Goal: Transaction & Acquisition: Purchase product/service

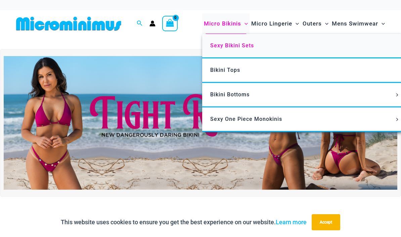
click at [256, 53] on link "Sexy Bikini Sets" at bounding box center [302, 46] width 200 height 25
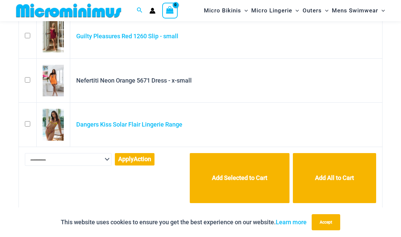
scroll to position [107, 0]
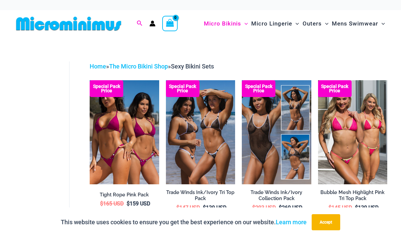
click at [139, 19] on span "Search icon link" at bounding box center [140, 23] width 6 height 8
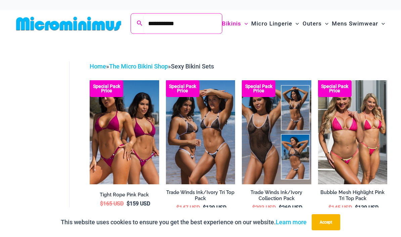
type input "**********"
click button "Search" at bounding box center [0, 0] width 0 height 0
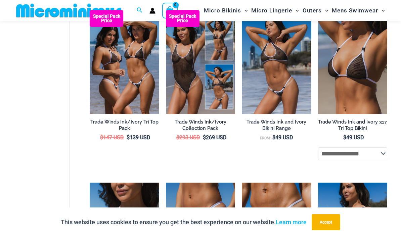
scroll to position [68, 0]
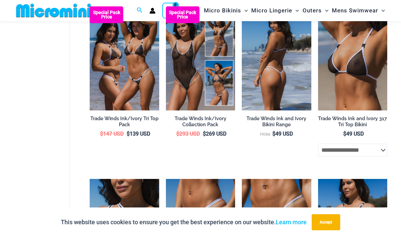
click at [286, 93] on img at bounding box center [276, 58] width 69 height 104
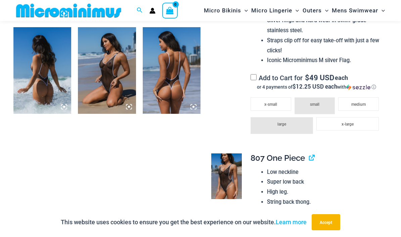
scroll to position [680, 0]
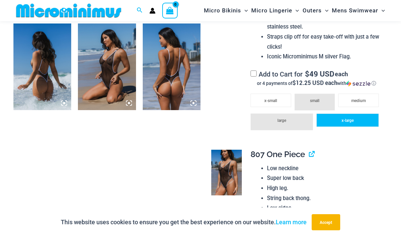
click at [345, 118] on span "x-large" at bounding box center [348, 120] width 12 height 5
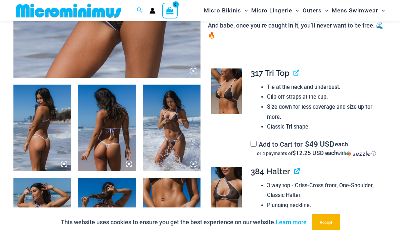
scroll to position [240, 0]
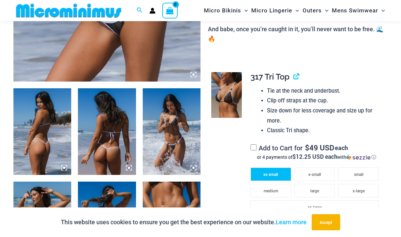
click at [273, 172] on span "xx-small" at bounding box center [271, 174] width 15 height 5
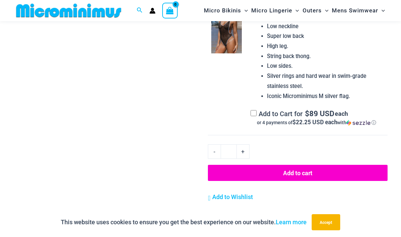
scroll to position [939, 0]
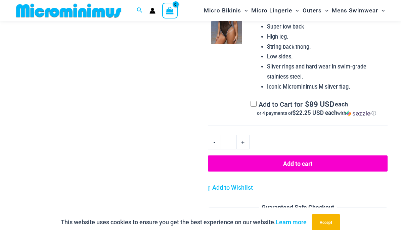
click at [345, 156] on button "Add to cart" at bounding box center [298, 164] width 180 height 16
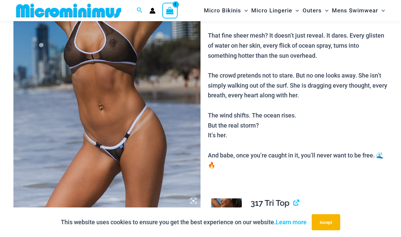
scroll to position [7, 0]
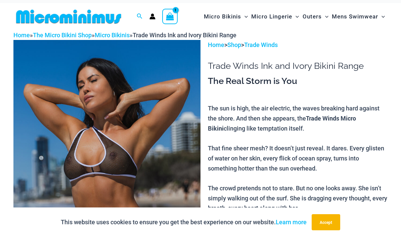
click at [333, 231] on button "Accept" at bounding box center [326, 222] width 29 height 16
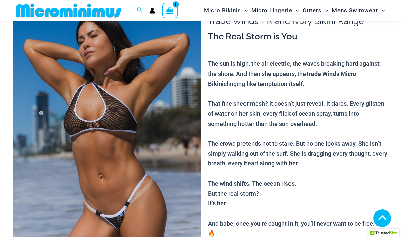
scroll to position [0, 0]
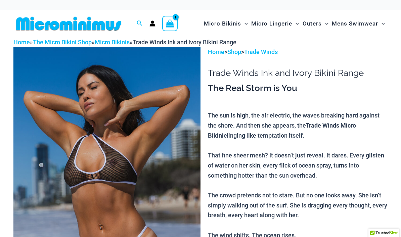
click at [170, 20] on icon "View Shopping Cart, 1 items" at bounding box center [170, 23] width 8 height 8
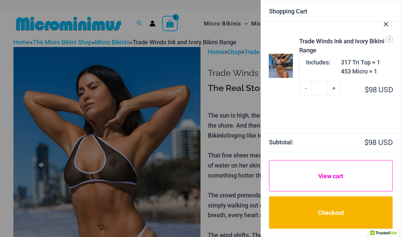
click at [355, 174] on link "View cart" at bounding box center [331, 176] width 124 height 32
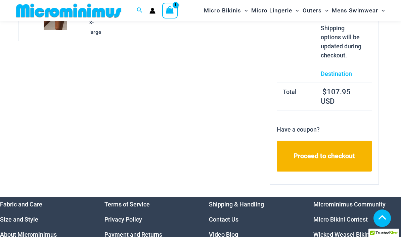
scroll to position [205, 0]
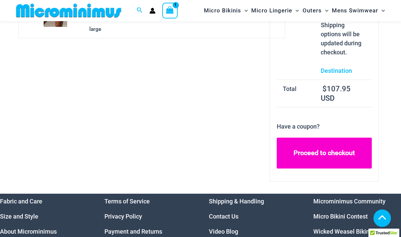
click at [359, 169] on link "Proceed to checkout" at bounding box center [324, 153] width 95 height 31
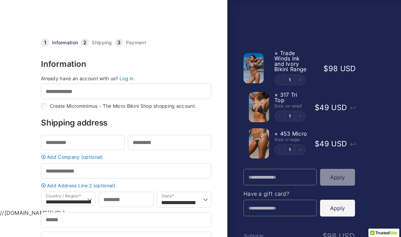
click at [131, 80] on link "Log in." at bounding box center [127, 79] width 15 height 6
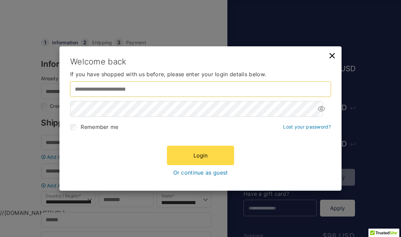
click at [99, 91] on input "Username or email address *" at bounding box center [200, 89] width 261 height 15
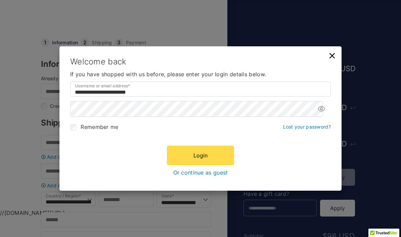
type input "**********"
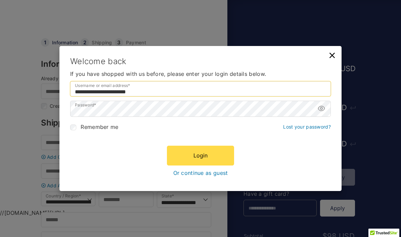
click at [201, 156] on button "Login" at bounding box center [200, 155] width 67 height 19
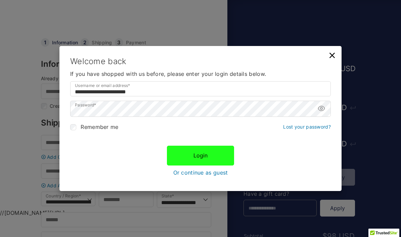
click at [207, 157] on button "Login" at bounding box center [200, 155] width 67 height 19
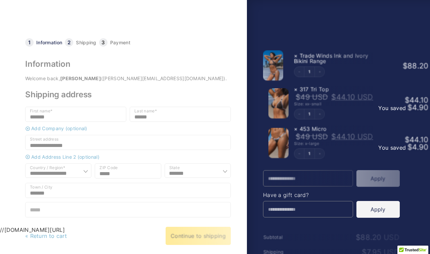
select select "**"
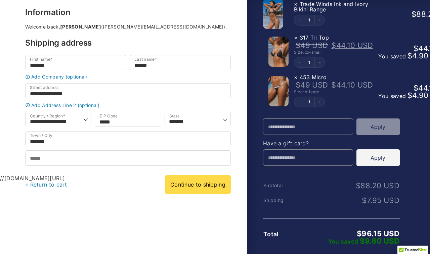
scroll to position [50, 0]
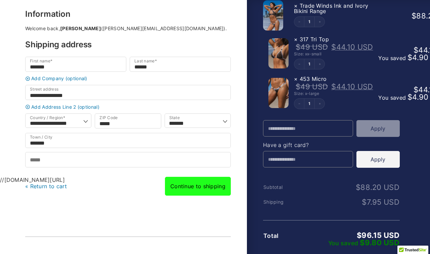
click at [211, 191] on link "Continue to shipping" at bounding box center [198, 186] width 66 height 19
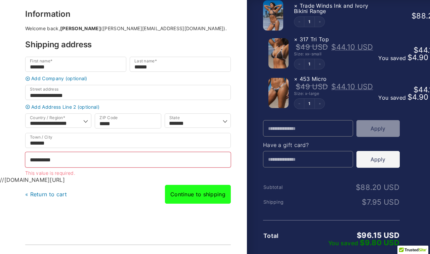
type input "**********"
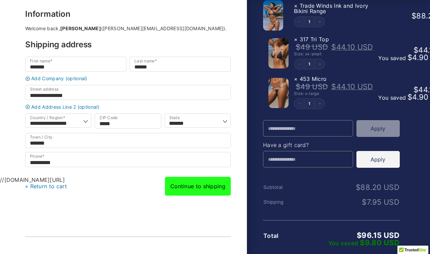
click at [204, 189] on link "Continue to shipping" at bounding box center [198, 186] width 66 height 19
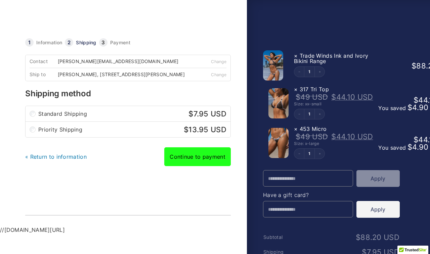
click at [201, 161] on link "Continue to payment" at bounding box center [197, 157] width 67 height 19
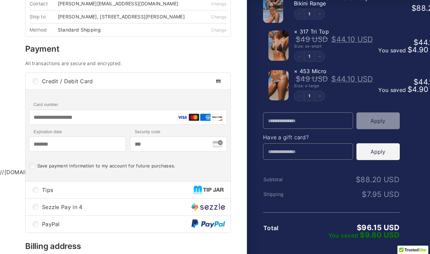
scroll to position [58, 2]
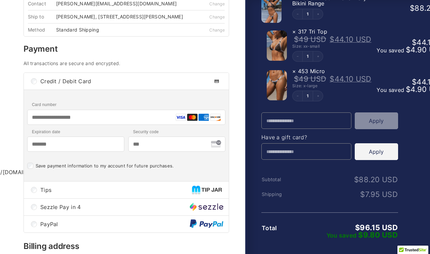
click at [42, 193] on span "Tips" at bounding box center [116, 190] width 152 height 5
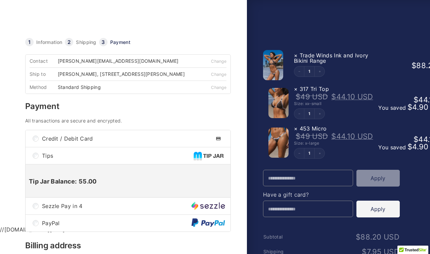
scroll to position [0, 0]
click at [297, 53] on link "×" at bounding box center [296, 55] width 4 height 7
click at [297, 54] on link "×" at bounding box center [296, 55] width 4 height 7
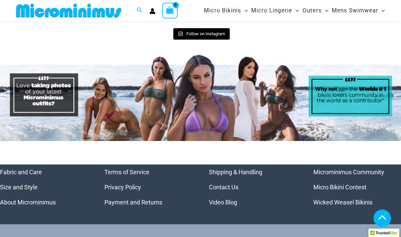
scroll to position [2940, 0]
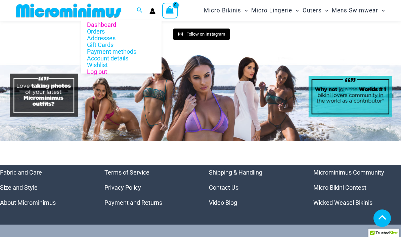
click at [92, 72] on link "Log out" at bounding box center [121, 72] width 81 height 7
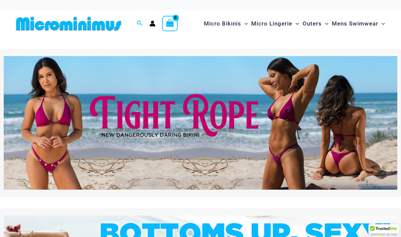
click at [150, 21] on icon "Account icon link" at bounding box center [153, 24] width 6 height 6
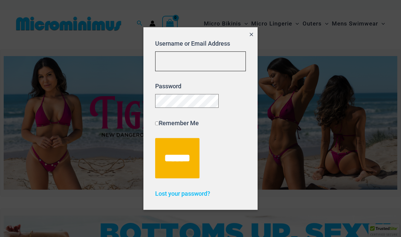
click at [172, 58] on input "Username or Email Address" at bounding box center [200, 61] width 91 height 20
type input "**********"
click at [180, 163] on input "******" at bounding box center [177, 158] width 44 height 40
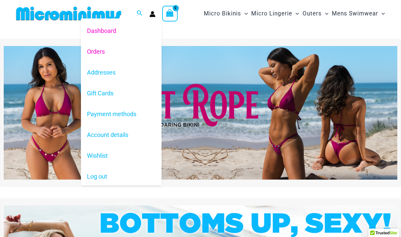
click at [86, 47] on link "Orders" at bounding box center [121, 51] width 81 height 21
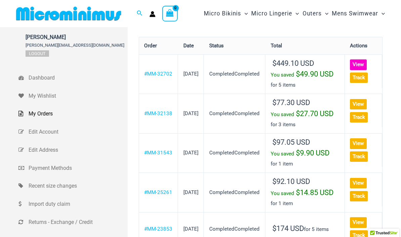
click at [357, 68] on link "View" at bounding box center [358, 64] width 17 height 10
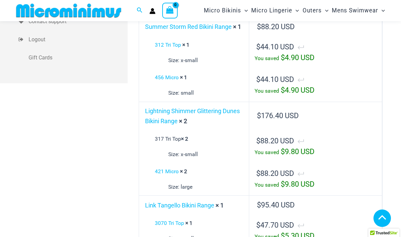
scroll to position [228, 0]
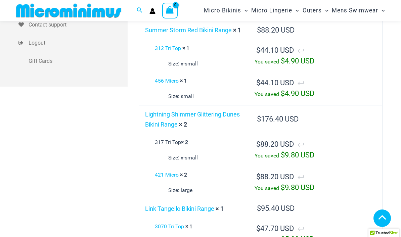
click at [303, 158] on td "$ 88.20 USD You saved $ 9.80 USD" at bounding box center [315, 150] width 133 height 33
click at [301, 152] on div "You saved $ 9.80 USD" at bounding box center [316, 155] width 122 height 11
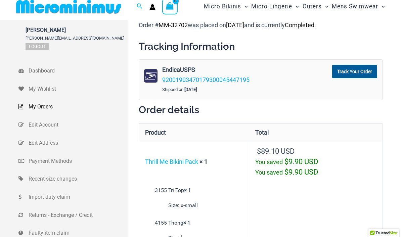
scroll to position [0, 0]
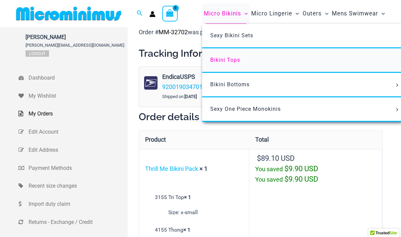
click at [222, 60] on span "Bikini Tops" at bounding box center [225, 60] width 30 height 6
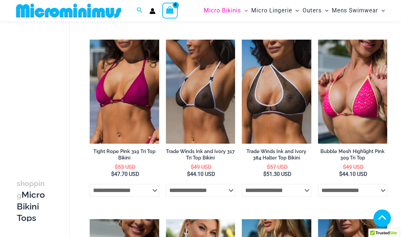
scroll to position [235, 0]
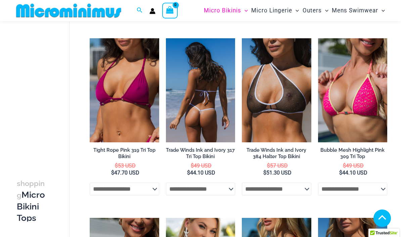
click at [195, 169] on bdi "$ 49 USD" at bounding box center [201, 166] width 21 height 6
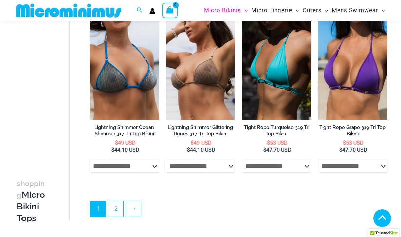
scroll to position [1511, 0]
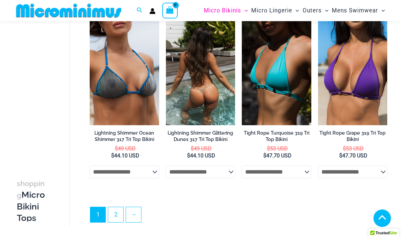
click at [182, 138] on h2 "Lightning Shimmer Glittering Dunes 317 Tri Top Bikini" at bounding box center [200, 136] width 69 height 12
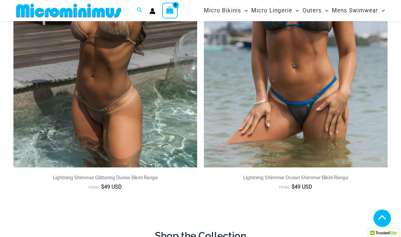
scroll to position [199, 0]
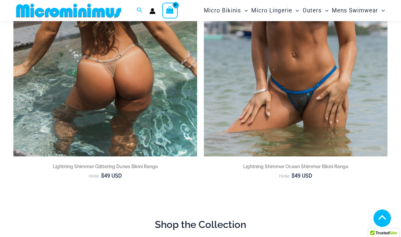
click at [68, 112] on img at bounding box center [105, 19] width 184 height 276
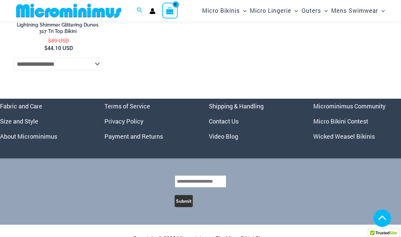
scroll to position [2508, 0]
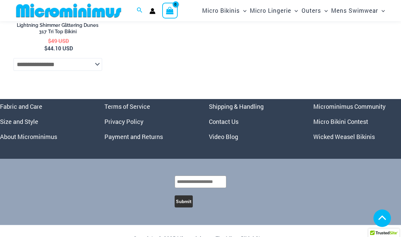
click at [125, 133] on link "Payment and Returns" at bounding box center [134, 137] width 58 height 8
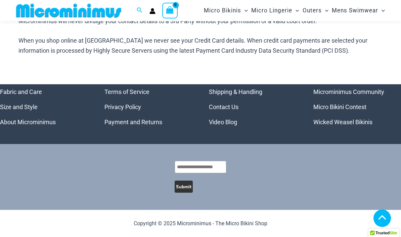
scroll to position [790, 0]
